Goal: Task Accomplishment & Management: Use online tool/utility

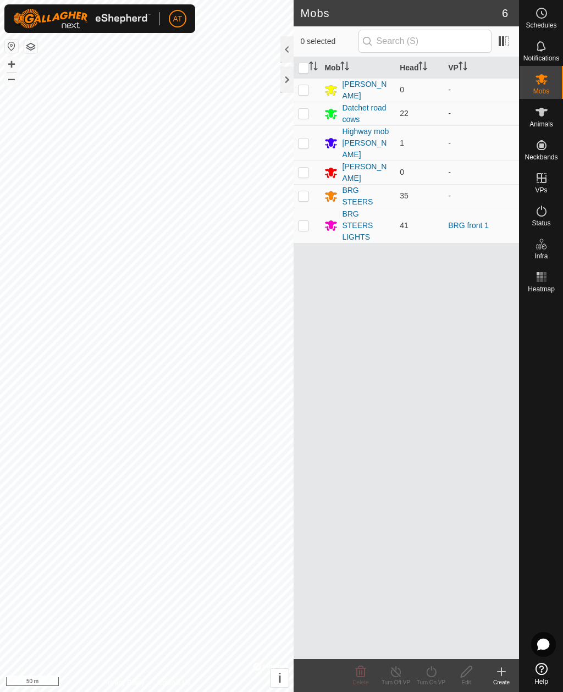
click at [307, 221] on p-checkbox at bounding box center [303, 225] width 11 height 9
checkbox input "true"
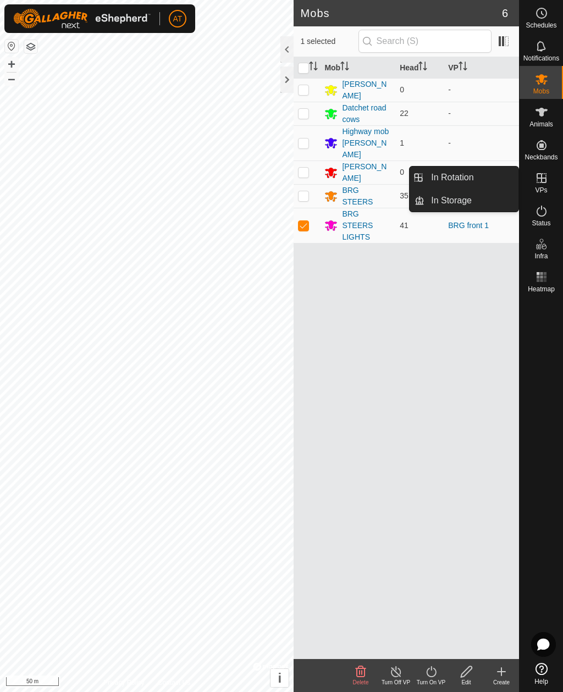
click at [425, 675] on icon at bounding box center [431, 671] width 14 height 13
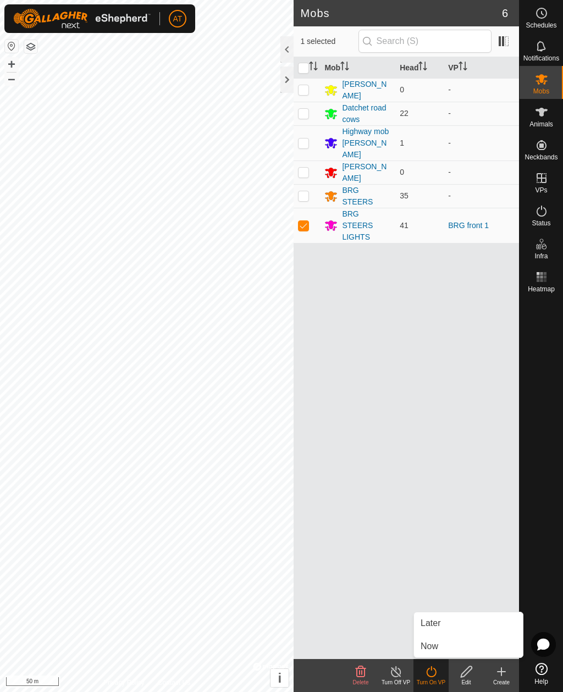
click at [435, 644] on span "Now" at bounding box center [430, 646] width 18 height 13
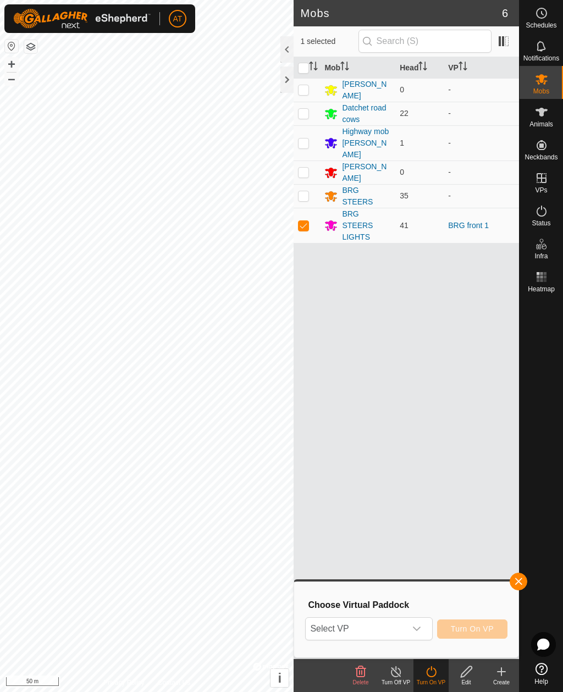
click at [423, 625] on div "dropdown trigger" at bounding box center [417, 629] width 22 height 22
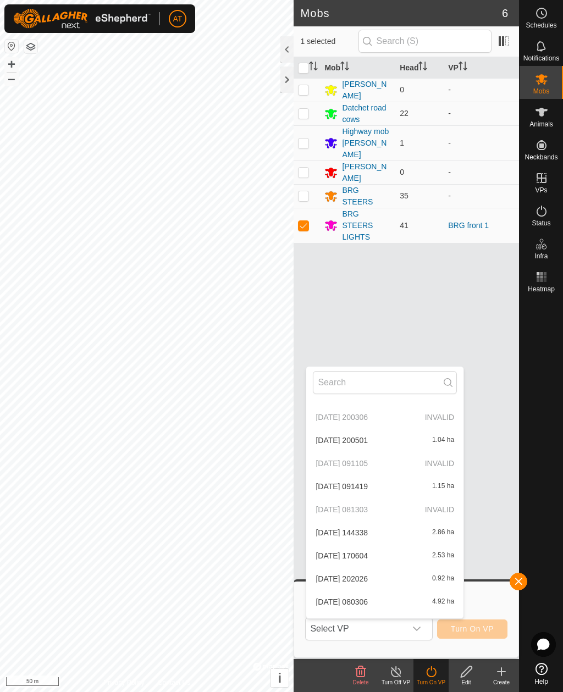
click at [424, 352] on div "Mob Head VP Jays Block 0 - Datchet road cows 22 - Highway mob Felix 1 - CP STEE…" at bounding box center [406, 358] width 225 height 602
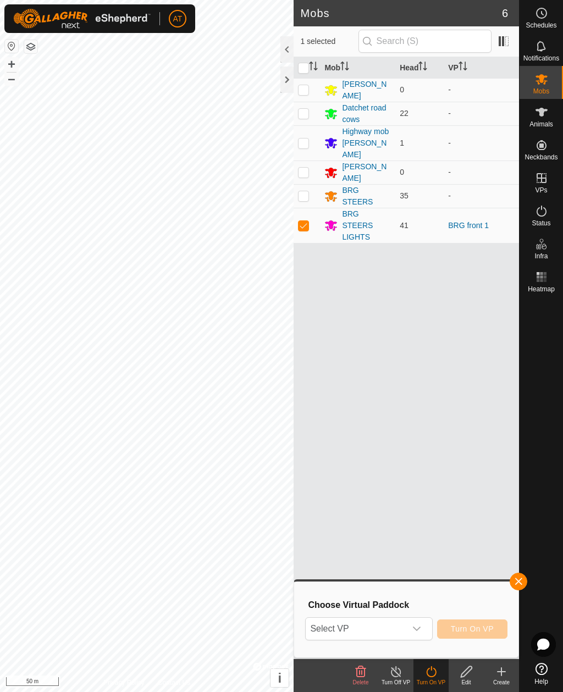
scroll to position [331, 0]
click at [417, 627] on icon "dropdown trigger" at bounding box center [416, 628] width 9 height 9
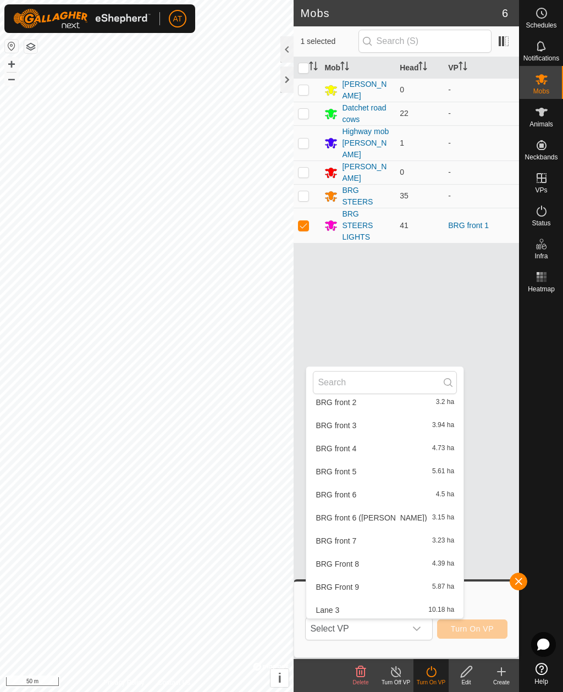
scroll to position [887, 0]
click at [358, 521] on span "BRG front 6 ([PERSON_NAME])" at bounding box center [371, 517] width 111 height 8
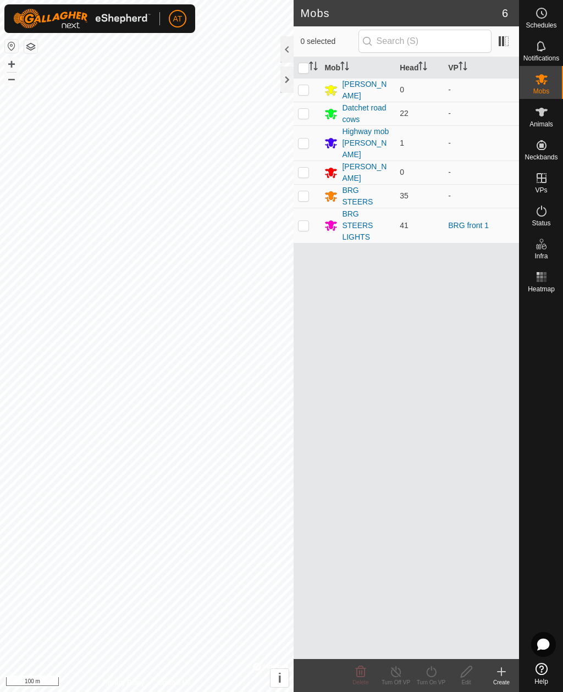
click at [306, 217] on td at bounding box center [307, 225] width 26 height 35
checkbox input "true"
click at [433, 669] on icon at bounding box center [431, 671] width 14 height 13
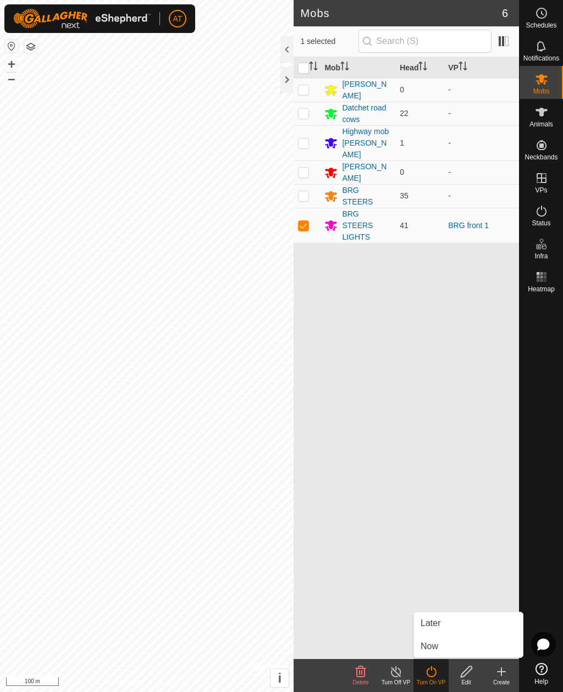
click at [433, 645] on span "Now" at bounding box center [430, 646] width 18 height 13
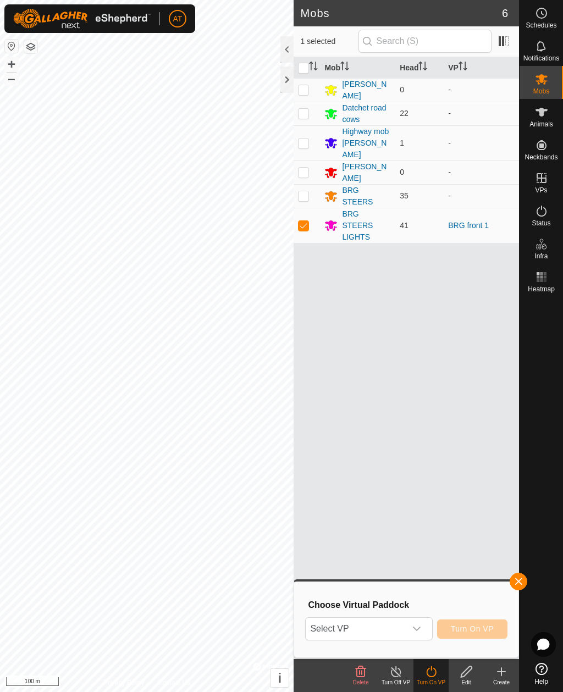
click at [424, 630] on div "dropdown trigger" at bounding box center [417, 629] width 22 height 22
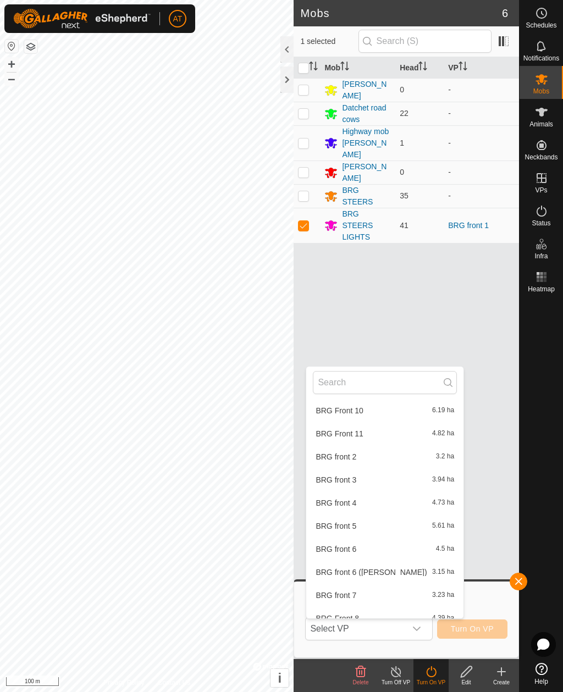
scroll to position [833, 0]
click at [365, 576] on div "BRG front 6 ([PERSON_NAME]) 3.15 ha" at bounding box center [385, 571] width 144 height 13
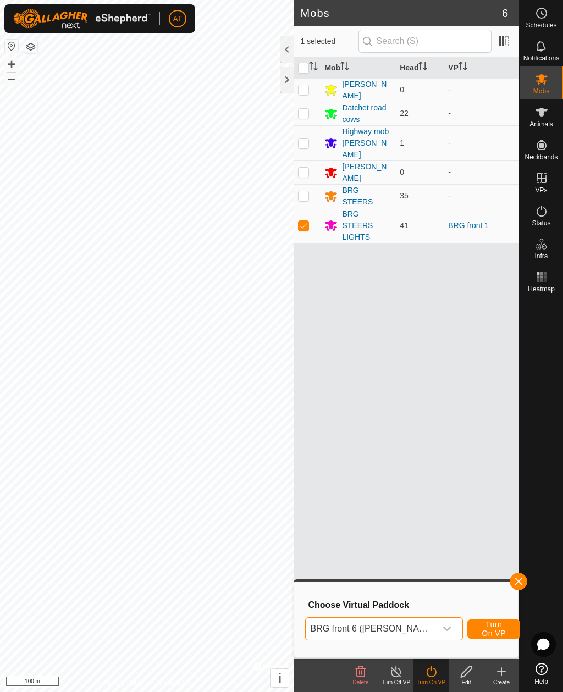
click at [481, 628] on span "Turn On VP" at bounding box center [493, 629] width 25 height 18
